Goal: Check status: Check status

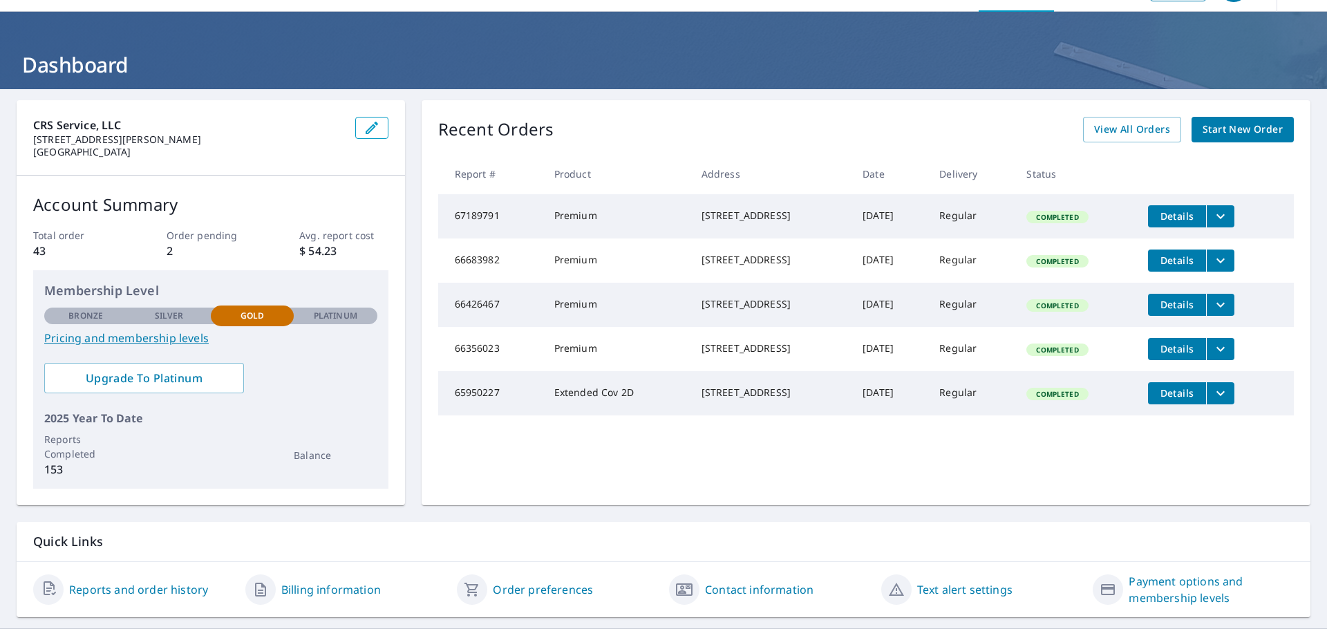
scroll to position [4, 0]
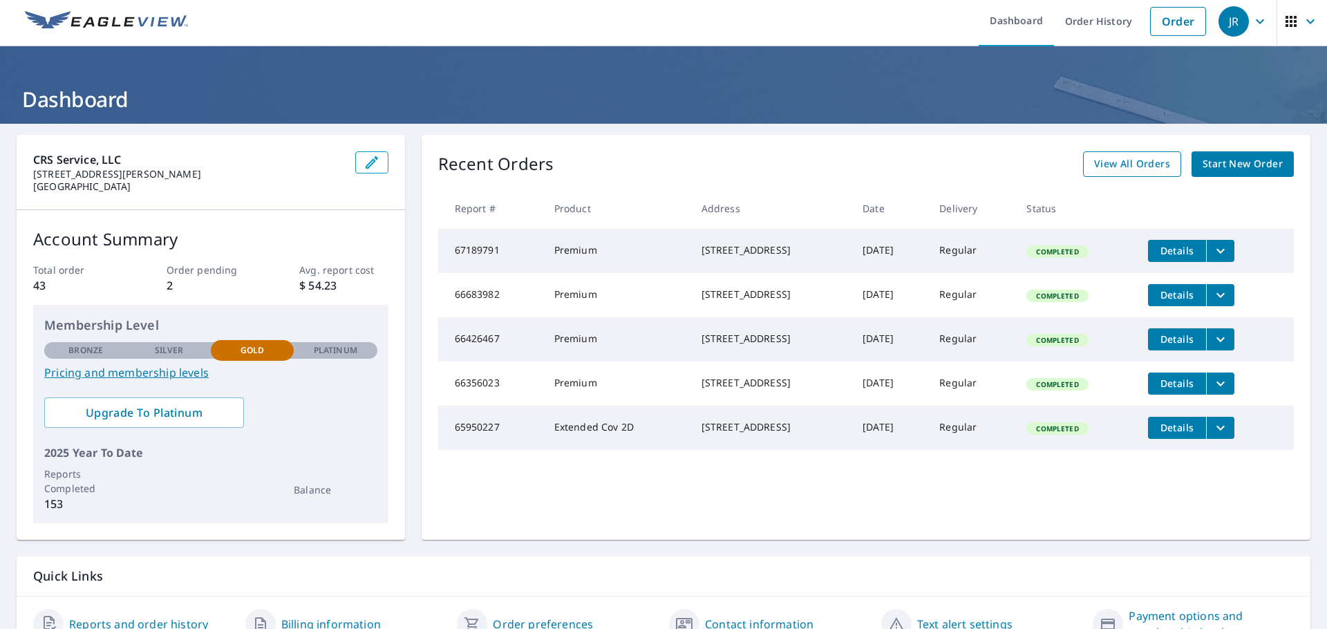
click at [1110, 169] on span "View All Orders" at bounding box center [1132, 164] width 76 height 17
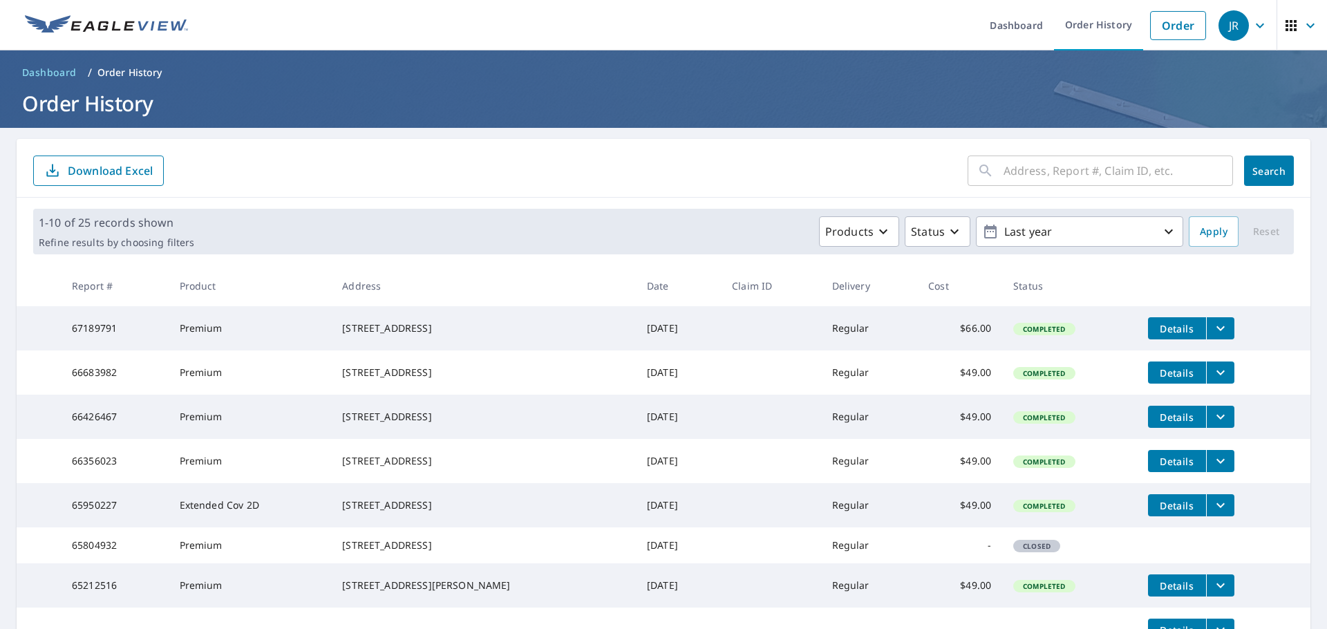
click at [1288, 27] on icon "button" at bounding box center [1291, 25] width 17 height 17
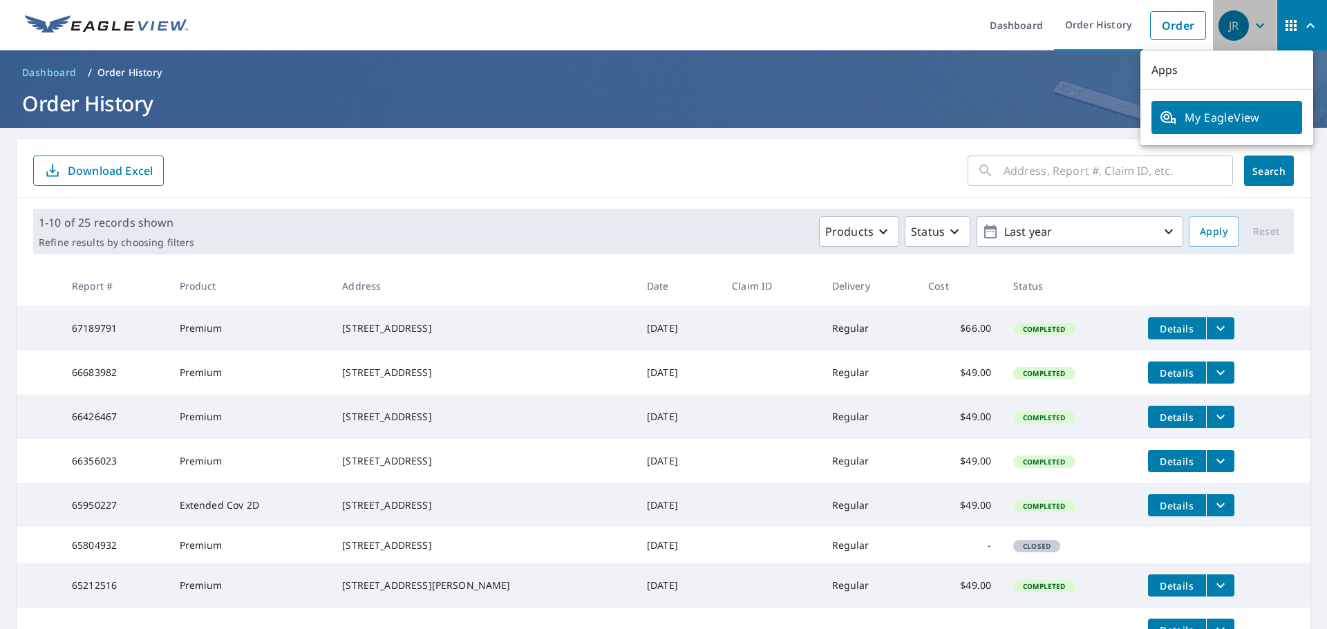
click at [1218, 23] on div "JR" at bounding box center [1233, 25] width 30 height 30
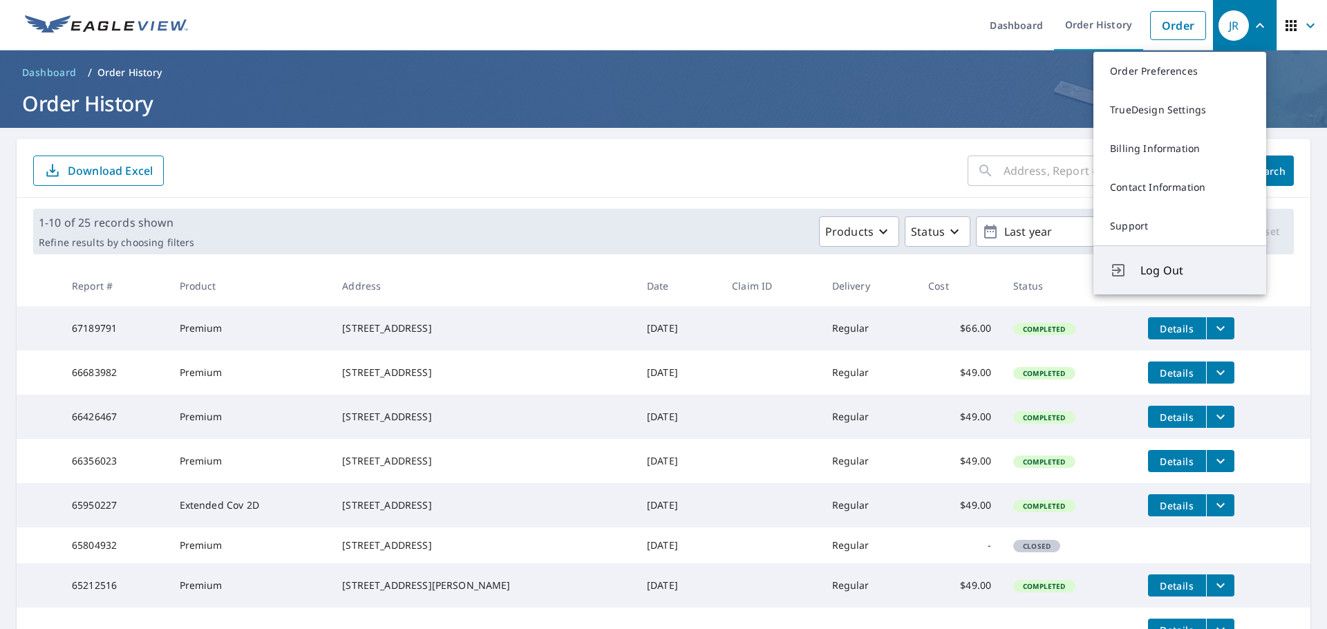
click at [1186, 272] on span "Log Out" at bounding box center [1194, 270] width 109 height 17
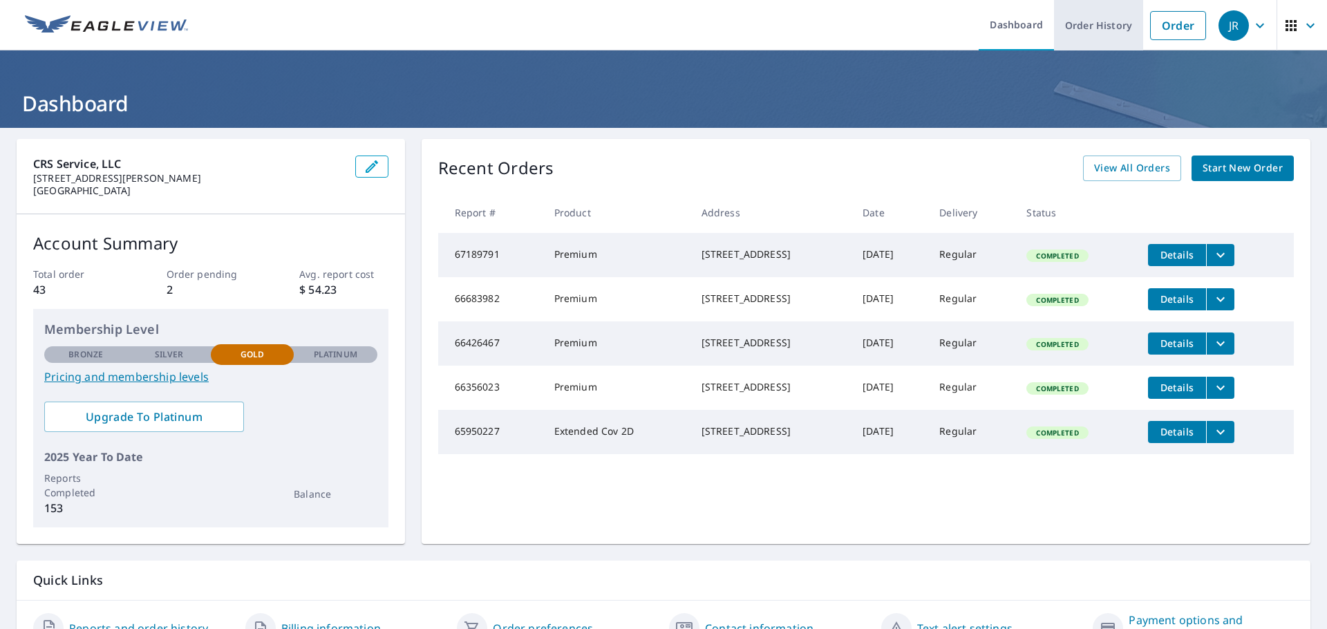
click at [1102, 19] on link "Order History" at bounding box center [1098, 25] width 89 height 50
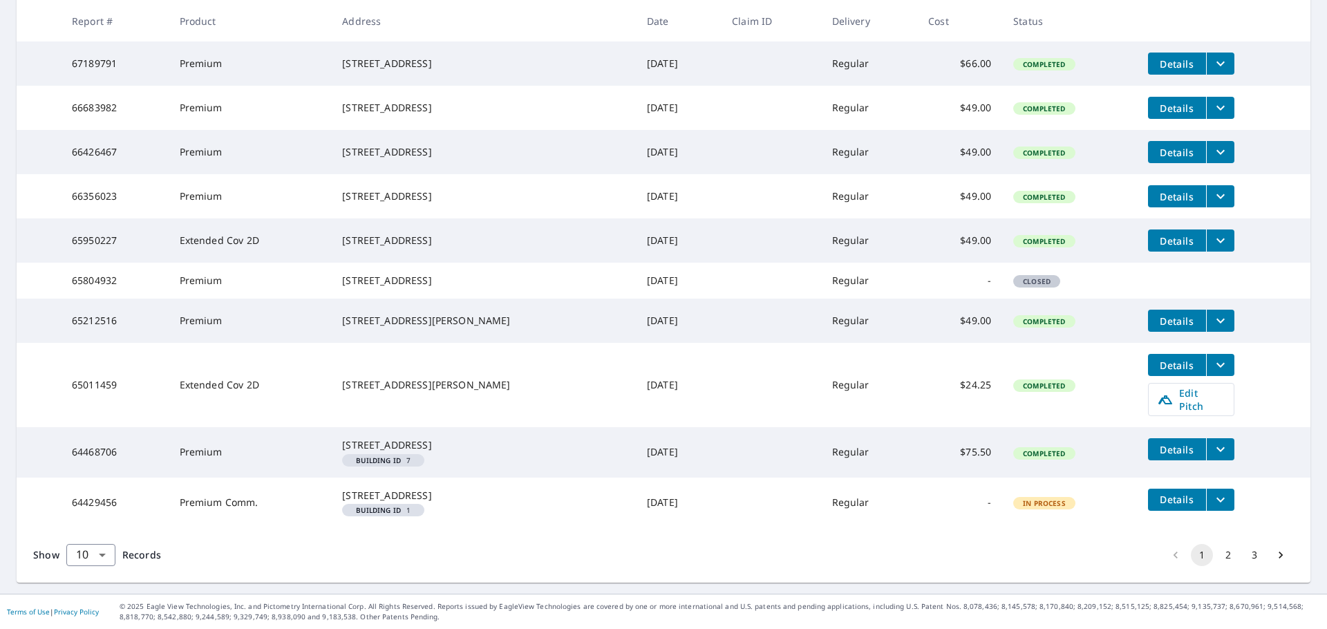
scroll to position [330, 0]
click at [1217, 555] on button "2" at bounding box center [1228, 555] width 22 height 22
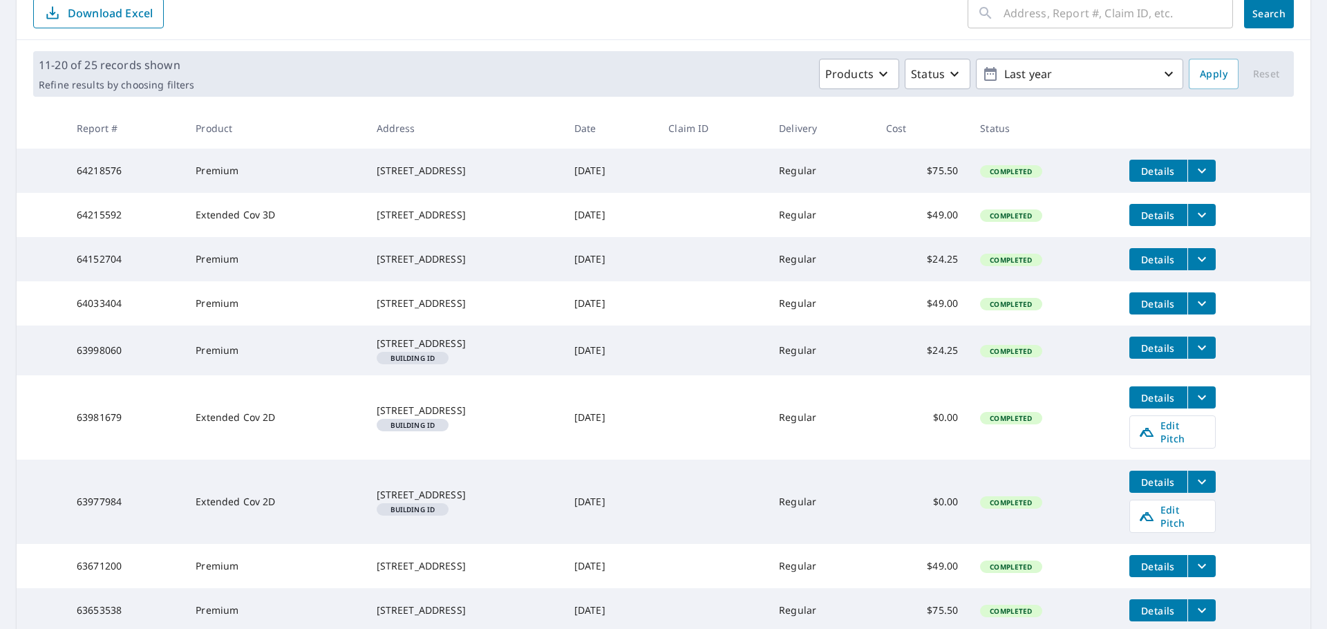
scroll to position [365, 0]
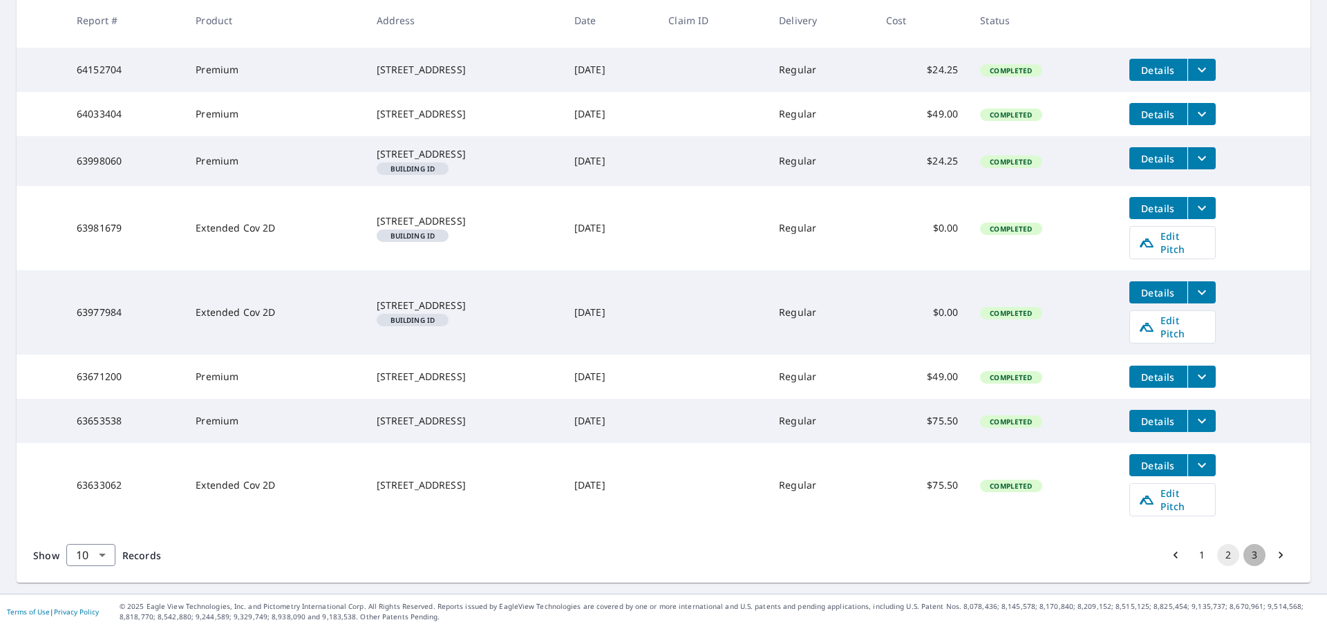
click at [1245, 553] on button "3" at bounding box center [1254, 555] width 22 height 22
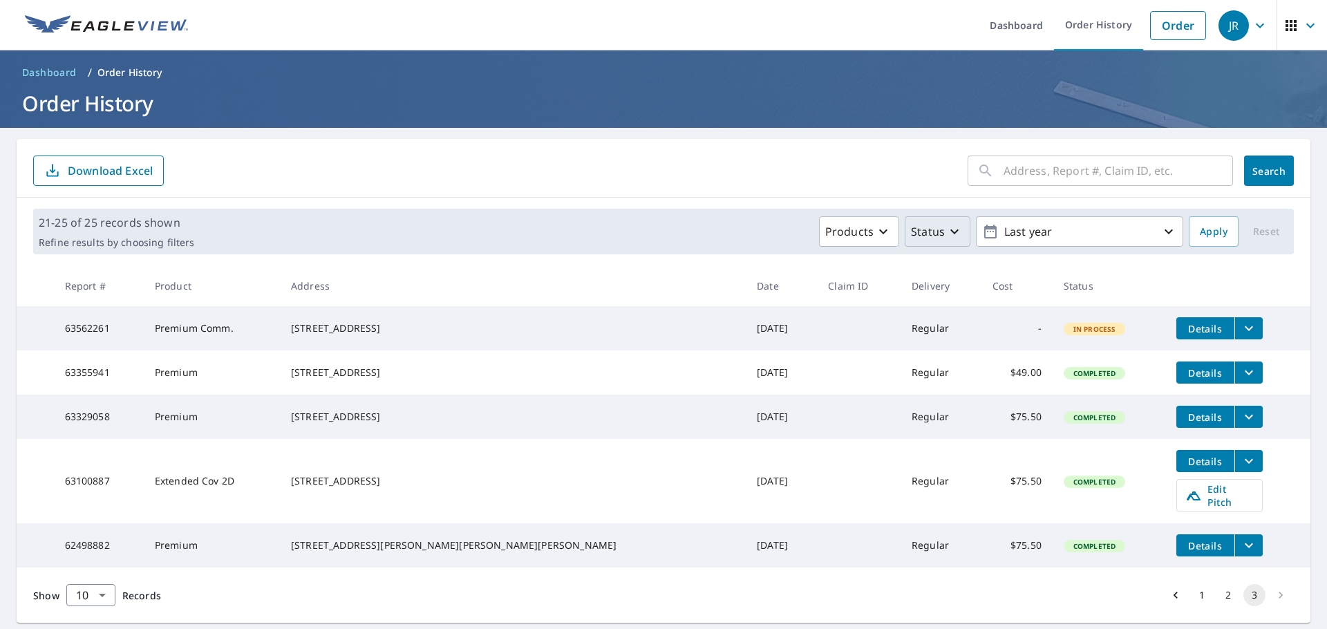
click at [946, 232] on icon "button" at bounding box center [954, 231] width 17 height 17
click at [963, 377] on p "Closed" at bounding box center [957, 374] width 36 height 17
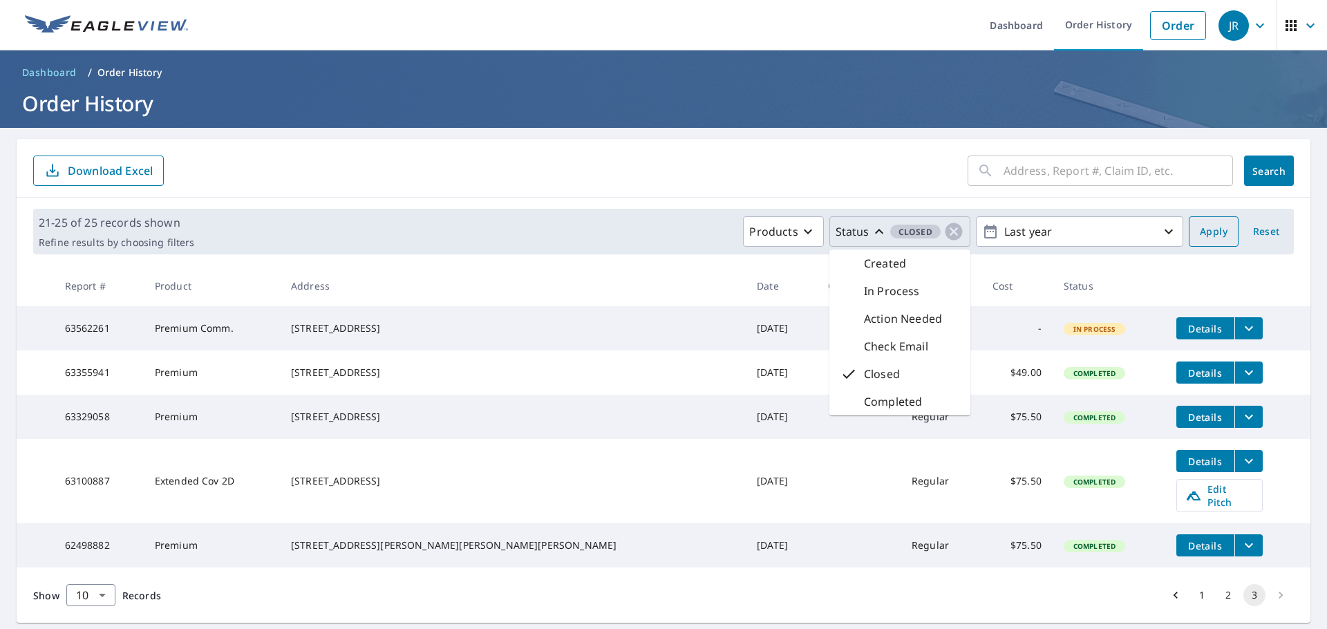
click at [1189, 230] on button "Apply" at bounding box center [1214, 231] width 50 height 30
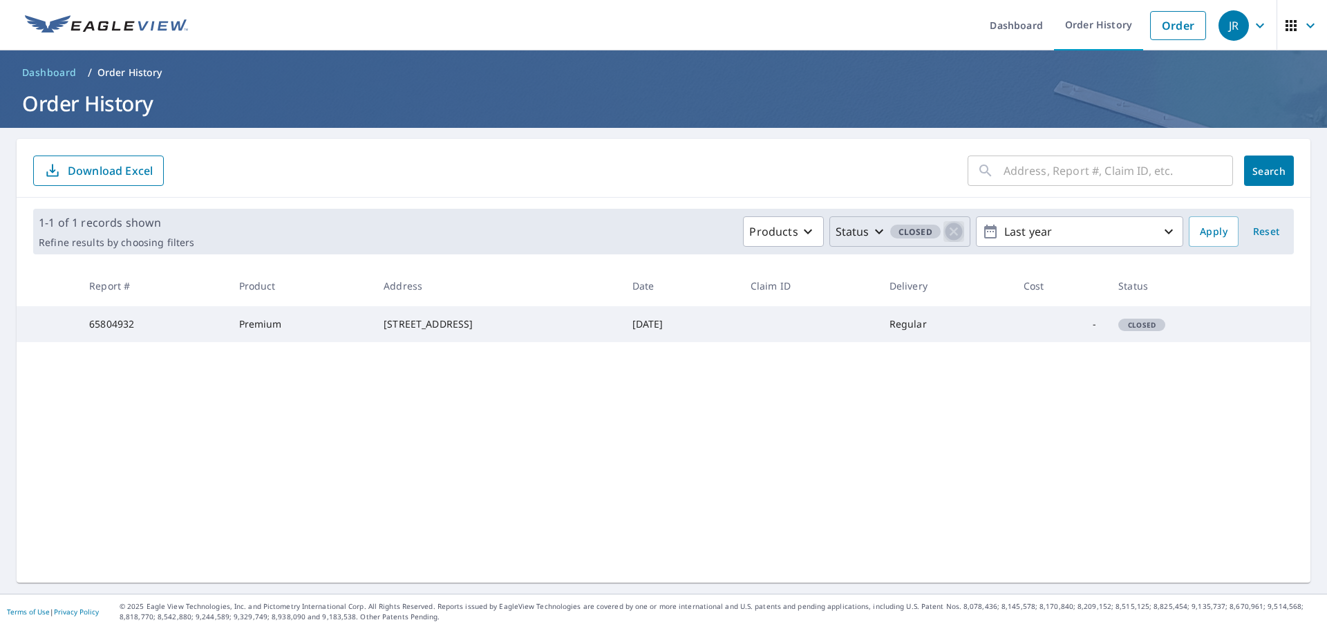
click at [948, 234] on icon "button" at bounding box center [953, 231] width 17 height 17
click at [1010, 23] on link "Dashboard" at bounding box center [1016, 25] width 75 height 50
